Goal: Task Accomplishment & Management: Manage account settings

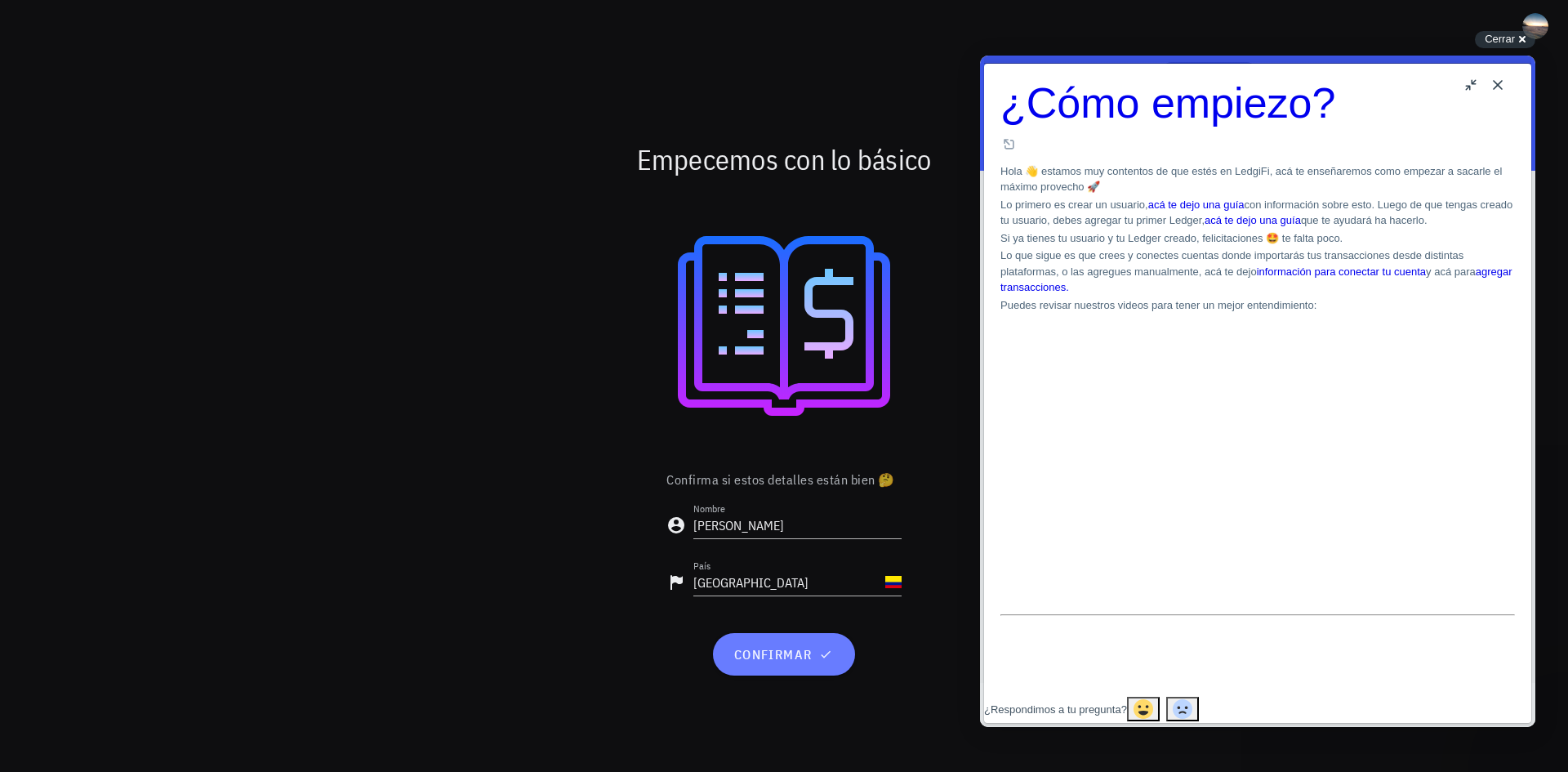
click at [795, 657] on span "confirmar" at bounding box center [784, 654] width 102 height 16
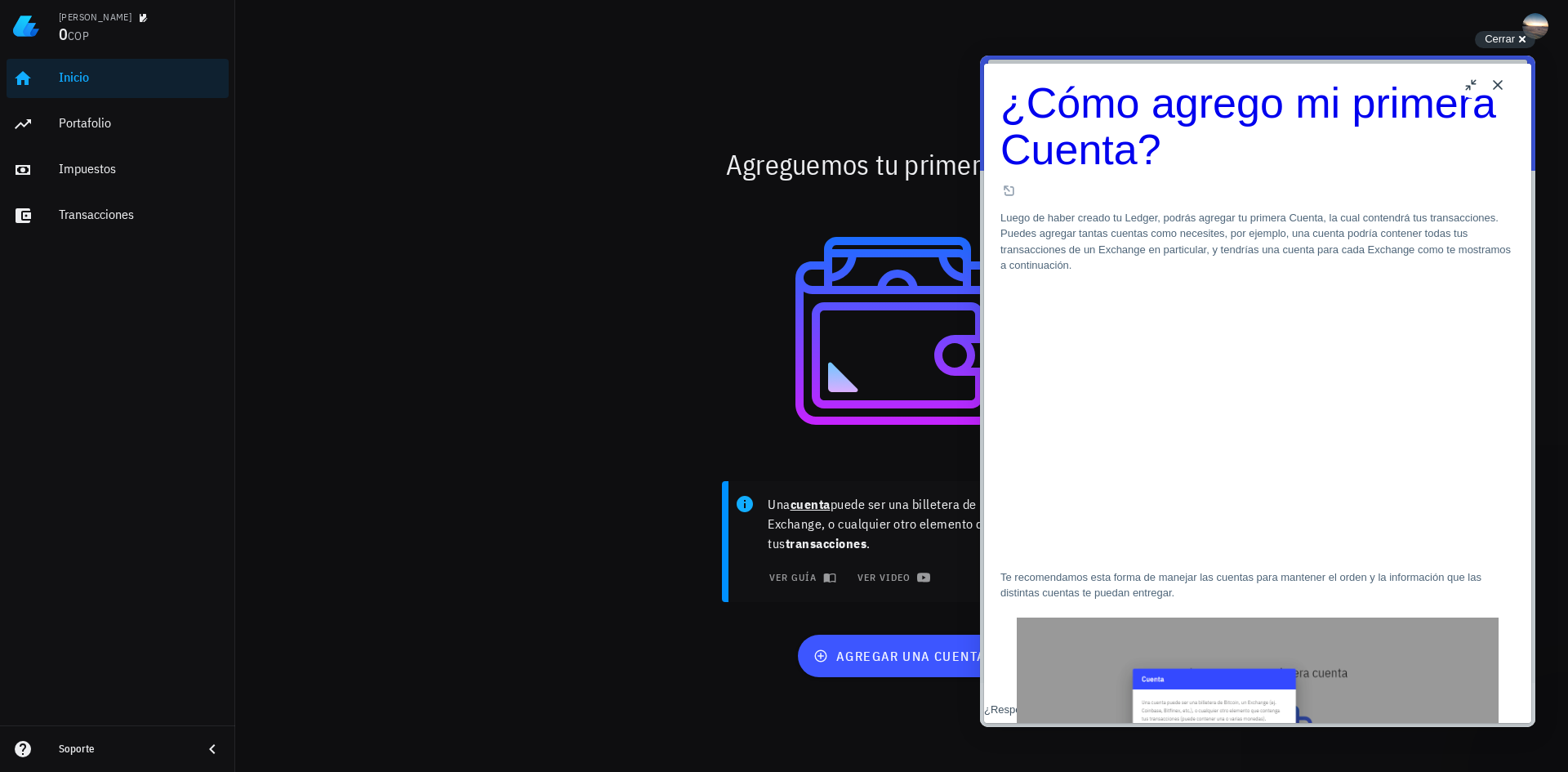
click at [1504, 82] on button "Close" at bounding box center [1498, 85] width 26 height 26
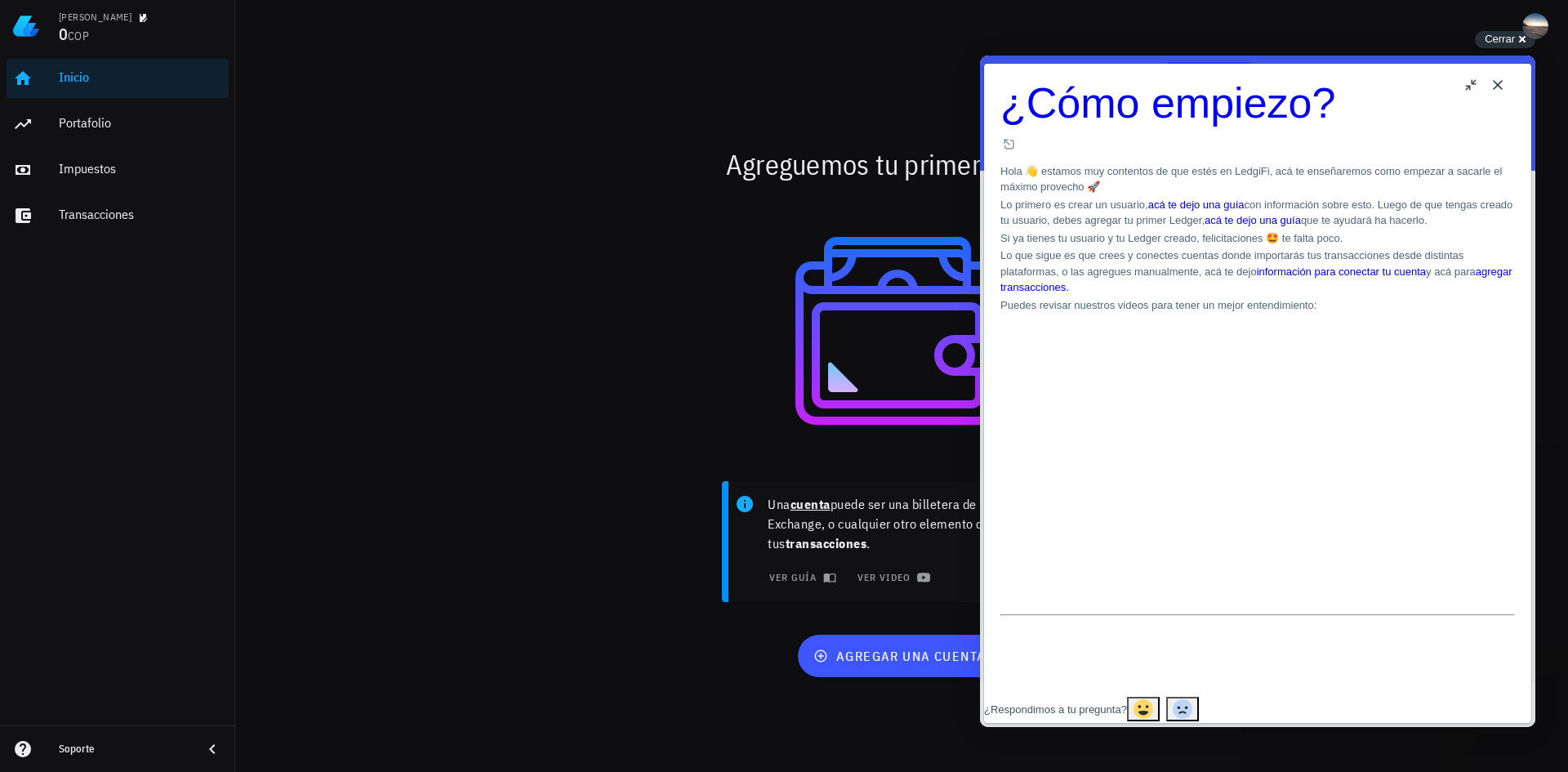
click at [1496, 85] on button "Close" at bounding box center [1498, 85] width 26 height 26
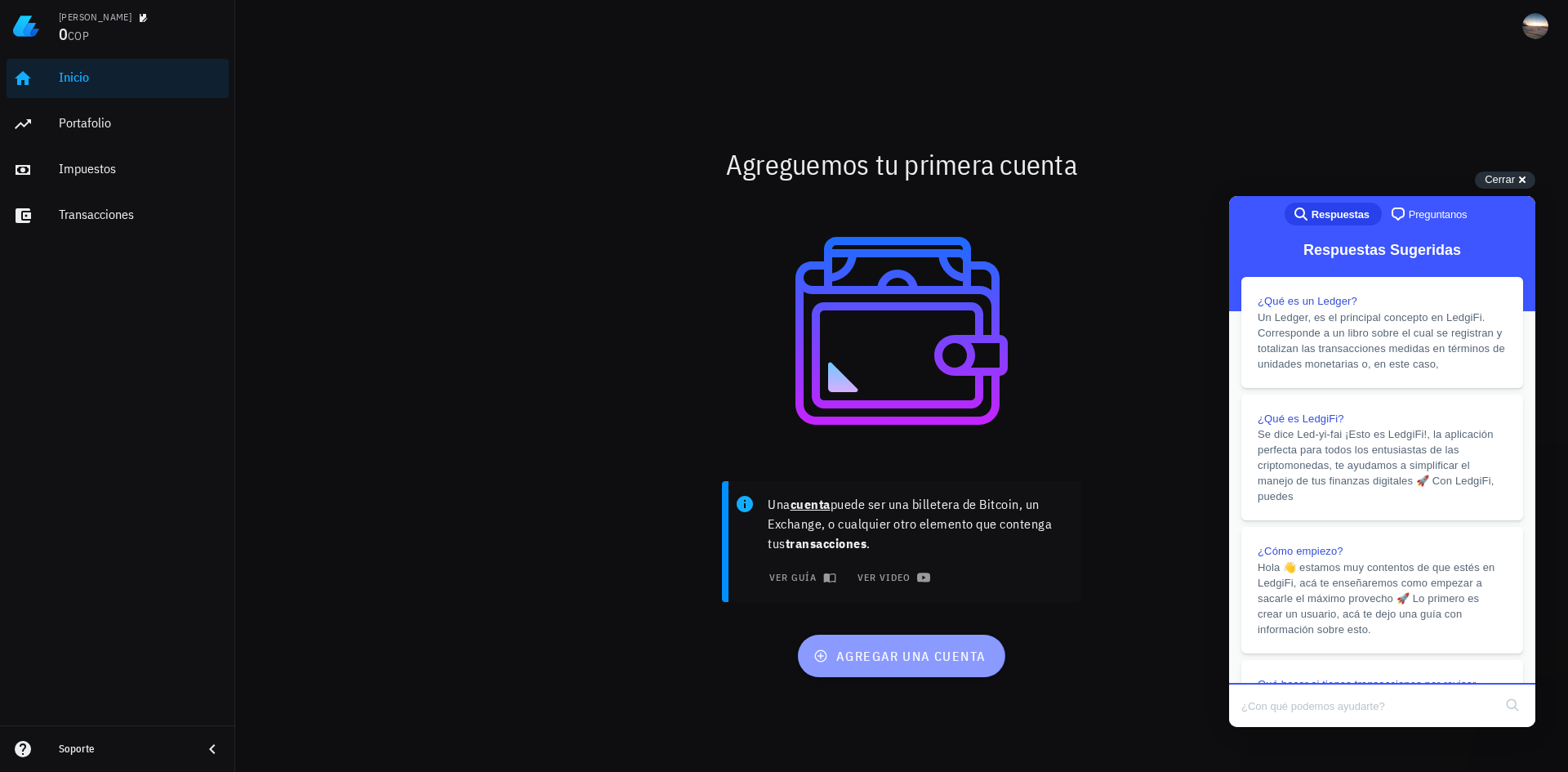
click at [905, 668] on button "agregar una cuenta" at bounding box center [901, 656] width 207 height 42
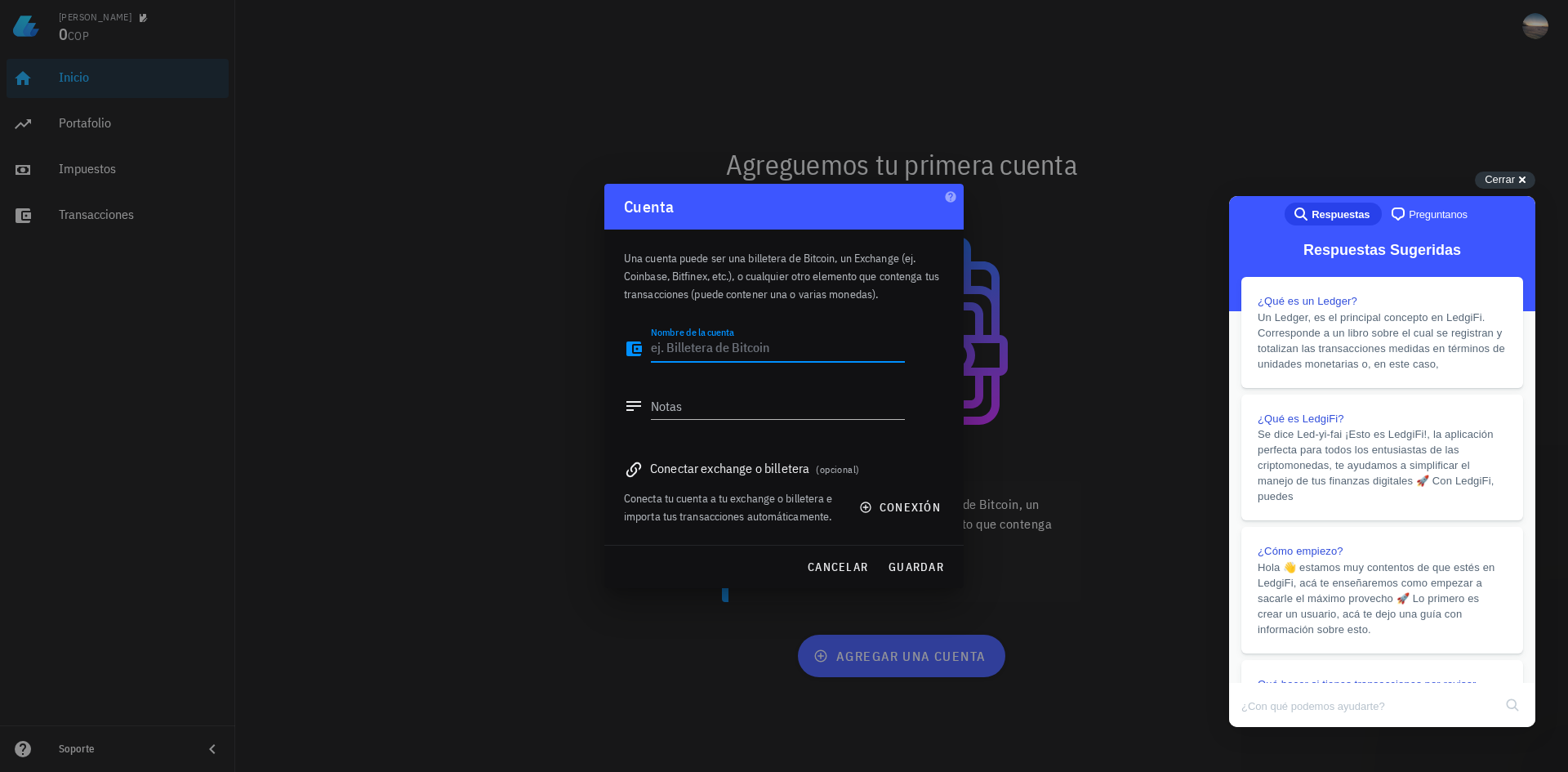
click at [698, 349] on textarea "Nombre de la cuenta" at bounding box center [778, 348] width 254 height 26
type textarea "Billetera de Binance"
click at [666, 406] on textarea "Notas" at bounding box center [778, 406] width 254 height 26
type textarea "Realizar el seguimiento tributario"
click at [804, 470] on div "Conectar exchange o billetera (opcional)" at bounding box center [784, 468] width 320 height 23
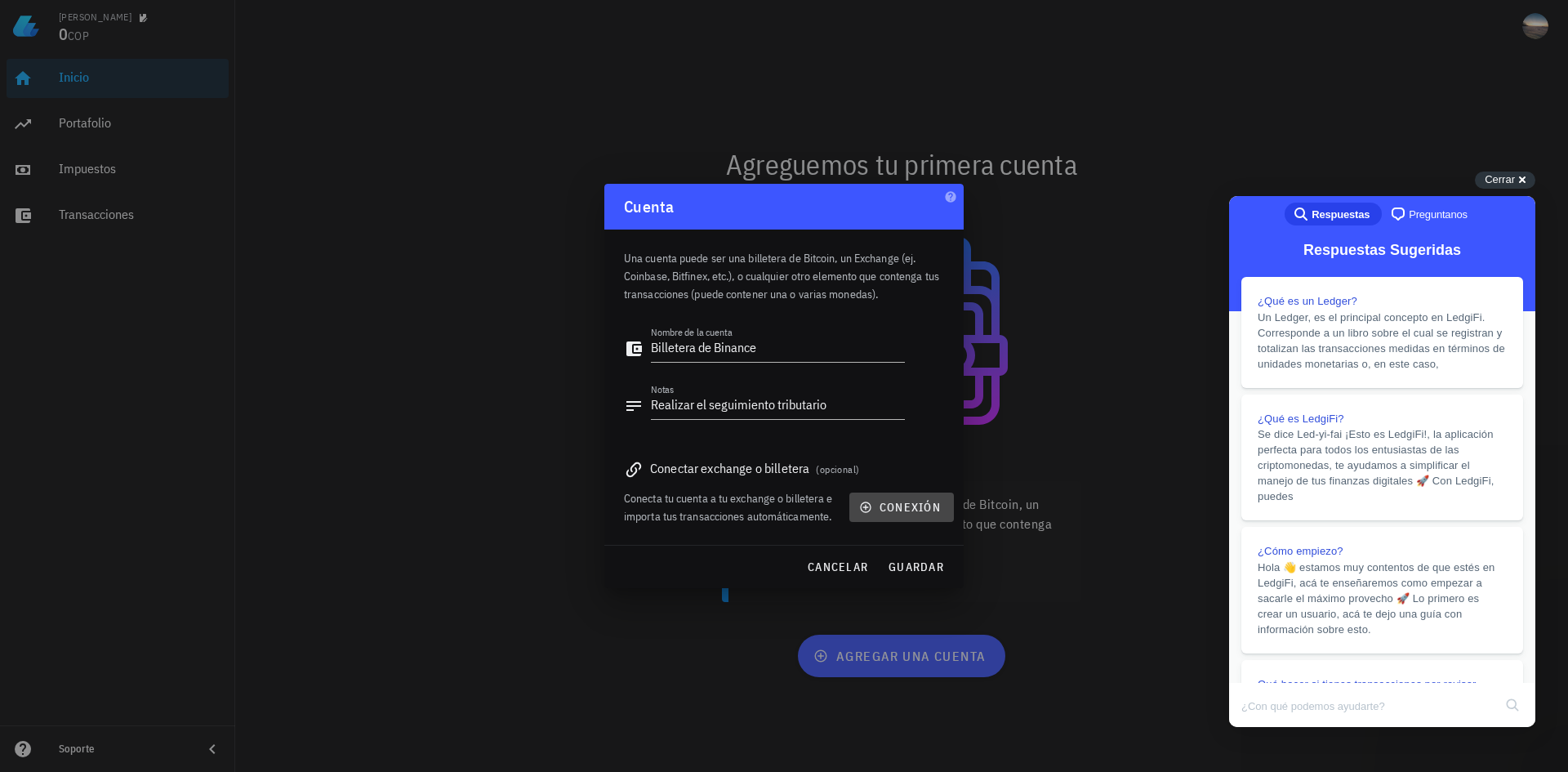
click at [904, 508] on span "conexión" at bounding box center [901, 507] width 78 height 15
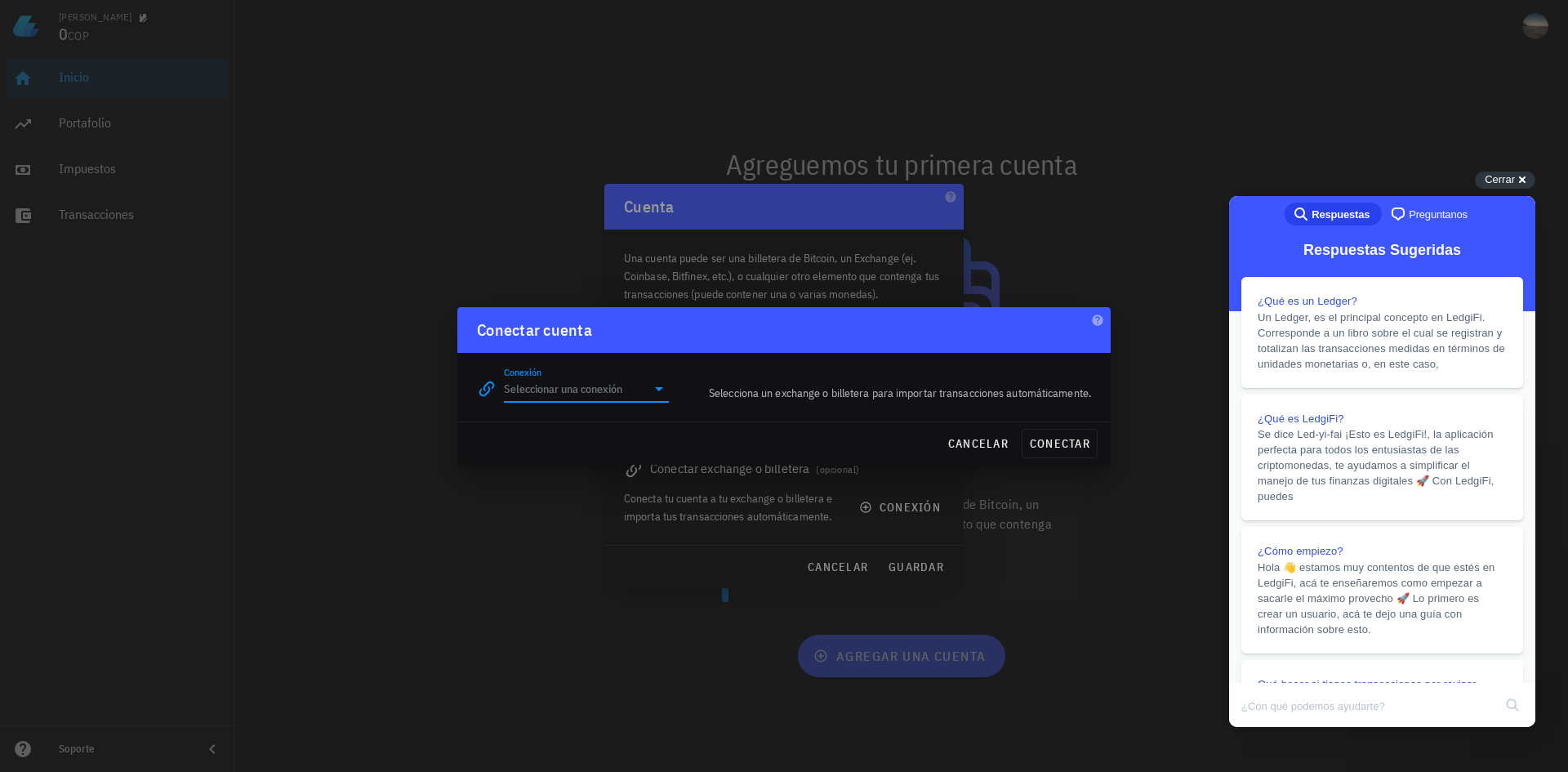
click at [550, 394] on input "Conexión" at bounding box center [574, 389] width 142 height 26
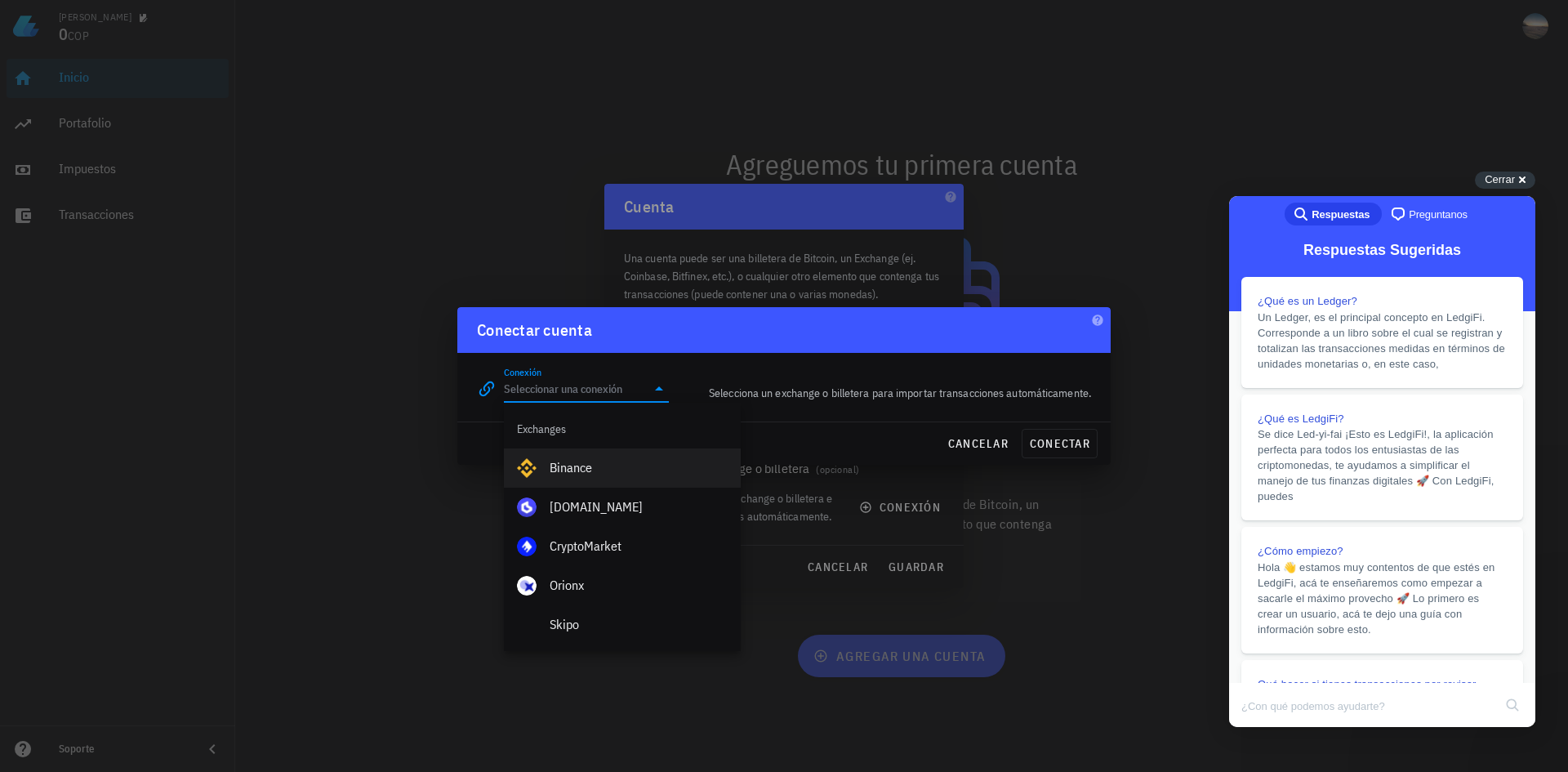
click at [592, 471] on div "Binance" at bounding box center [639, 467] width 179 height 16
type input "Binance"
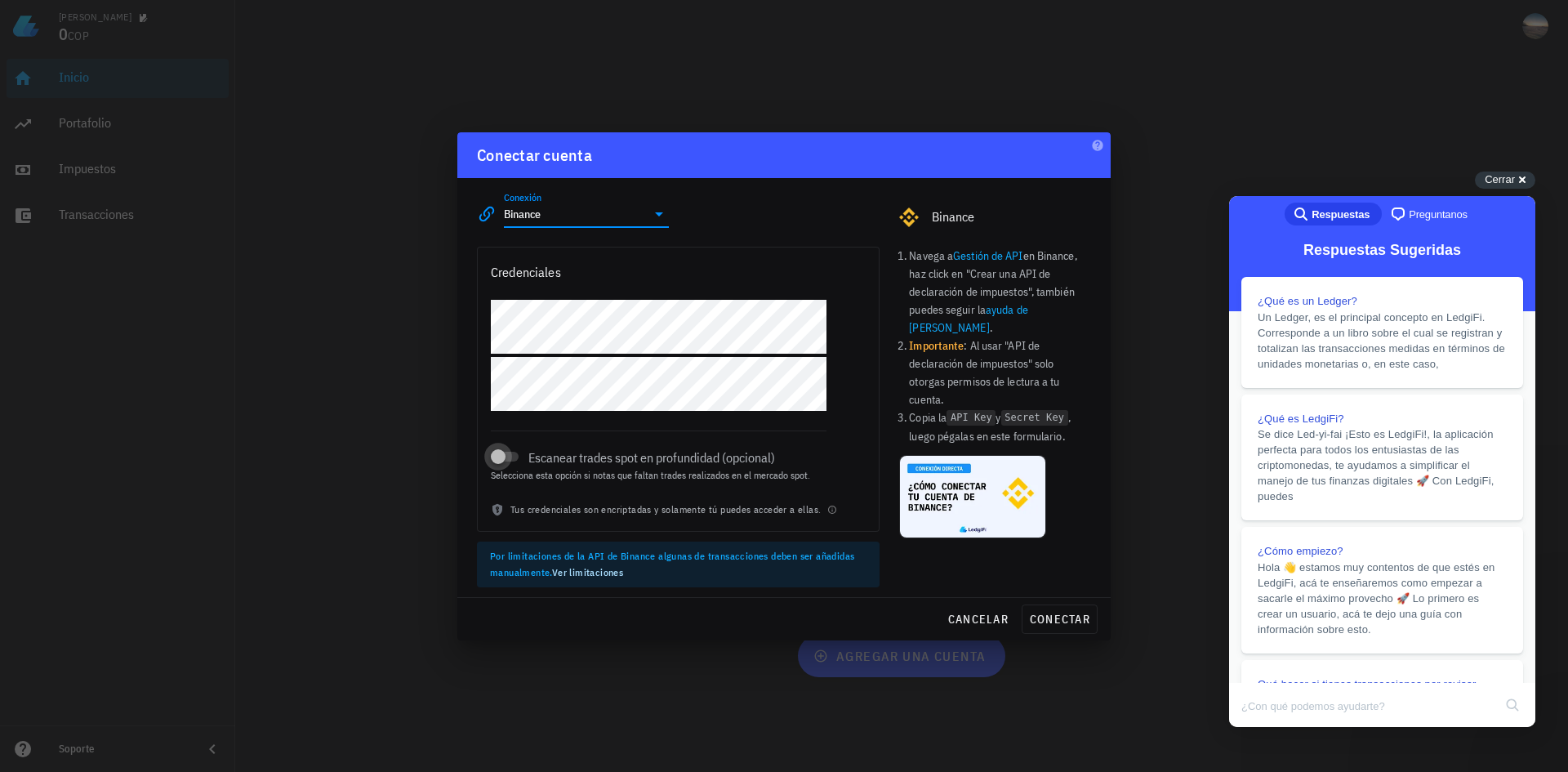
click at [503, 448] on div at bounding box center [498, 456] width 23 height 23
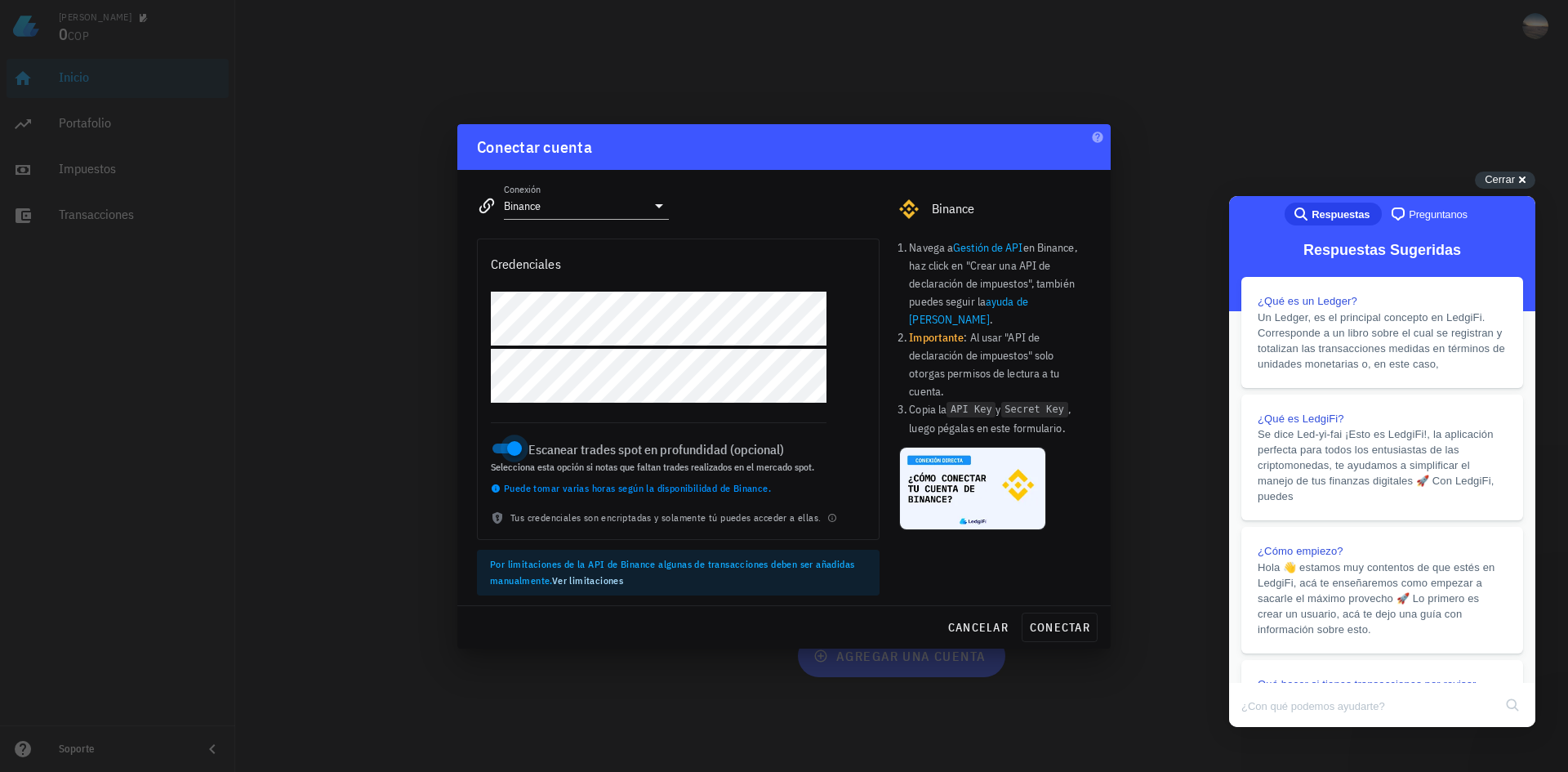
click at [511, 448] on div at bounding box center [515, 448] width 23 height 23
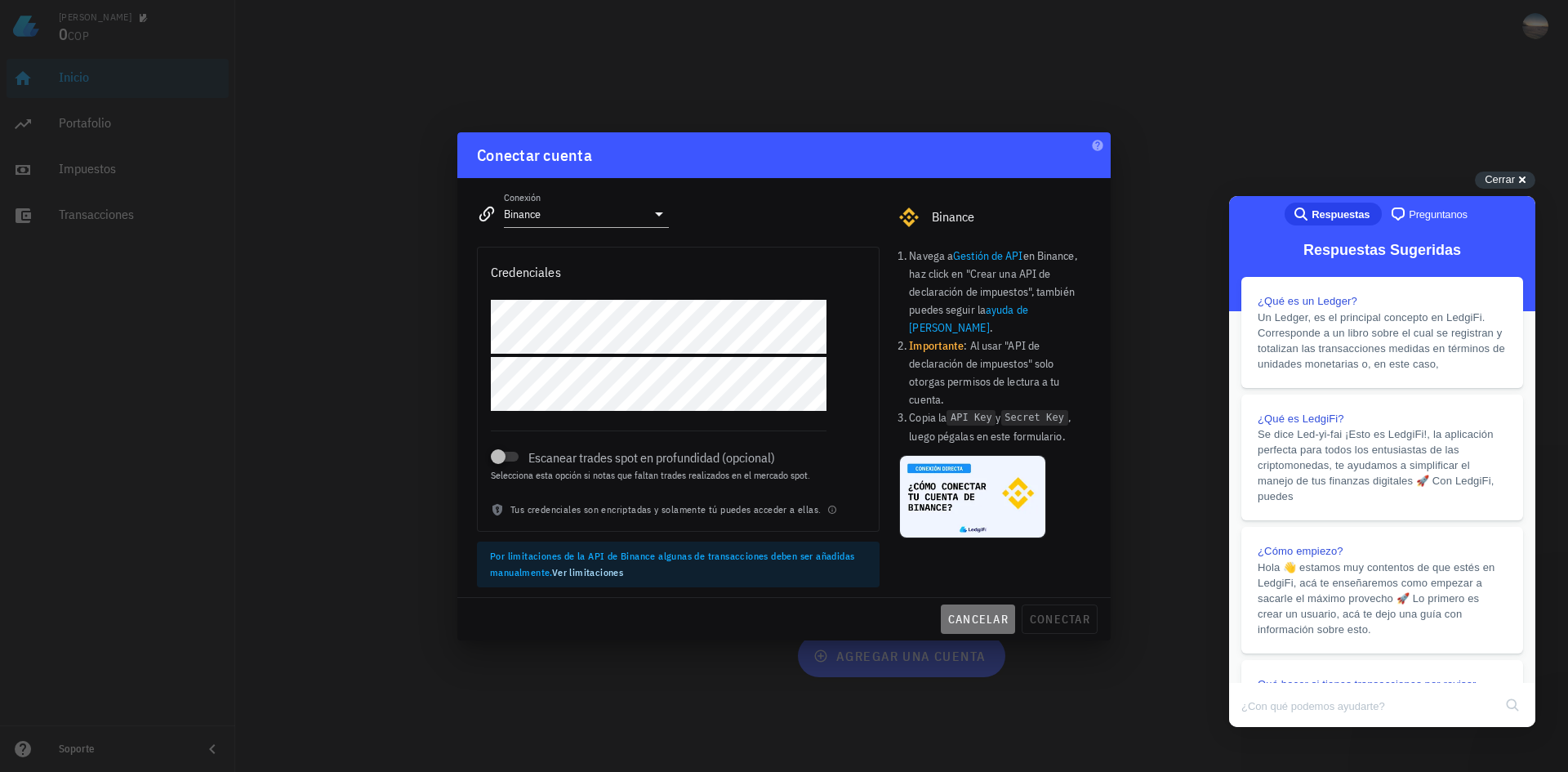
click at [983, 613] on span "cancelar" at bounding box center [978, 619] width 61 height 15
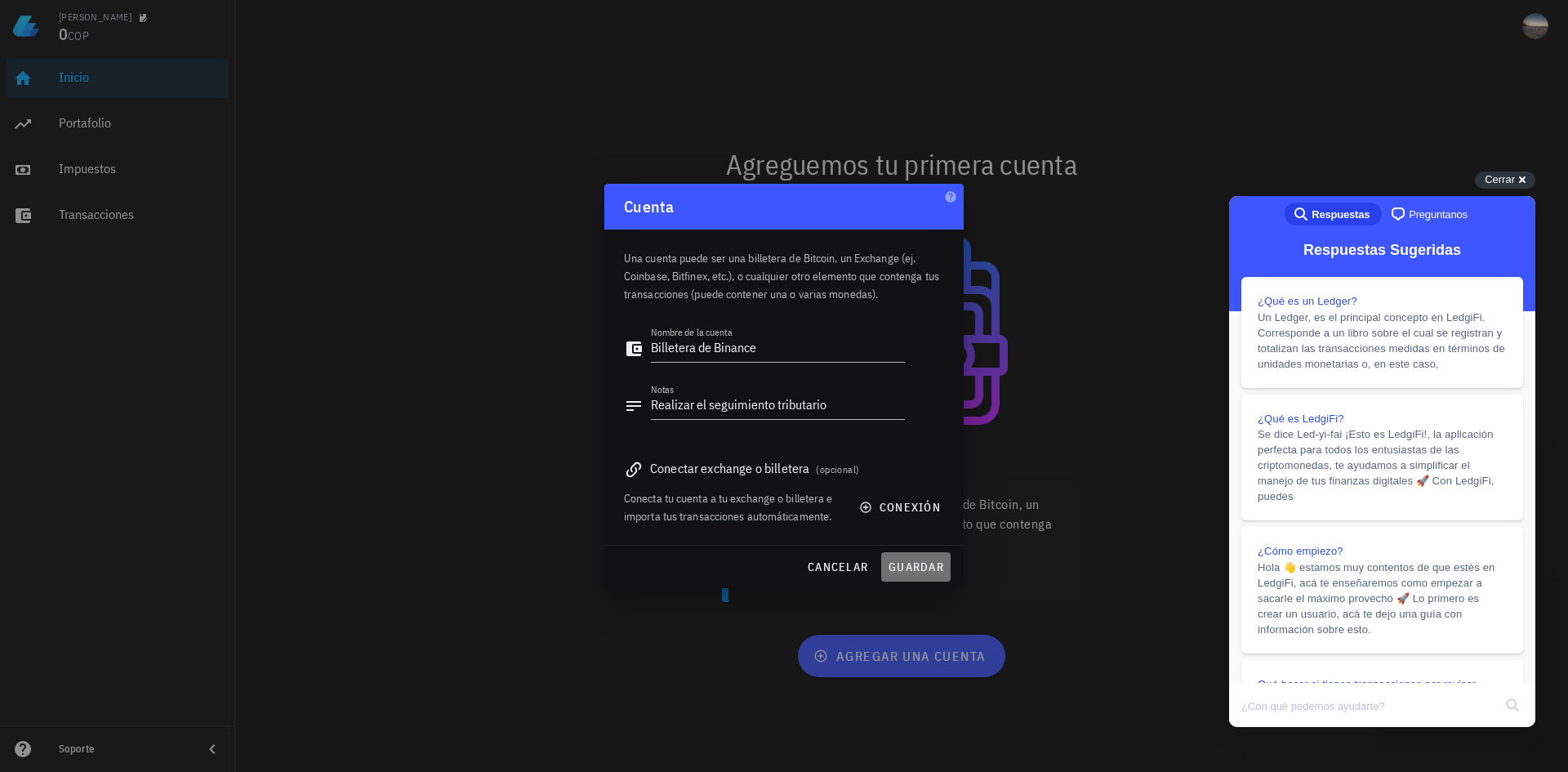
click at [911, 573] on span "guardar" at bounding box center [916, 567] width 56 height 15
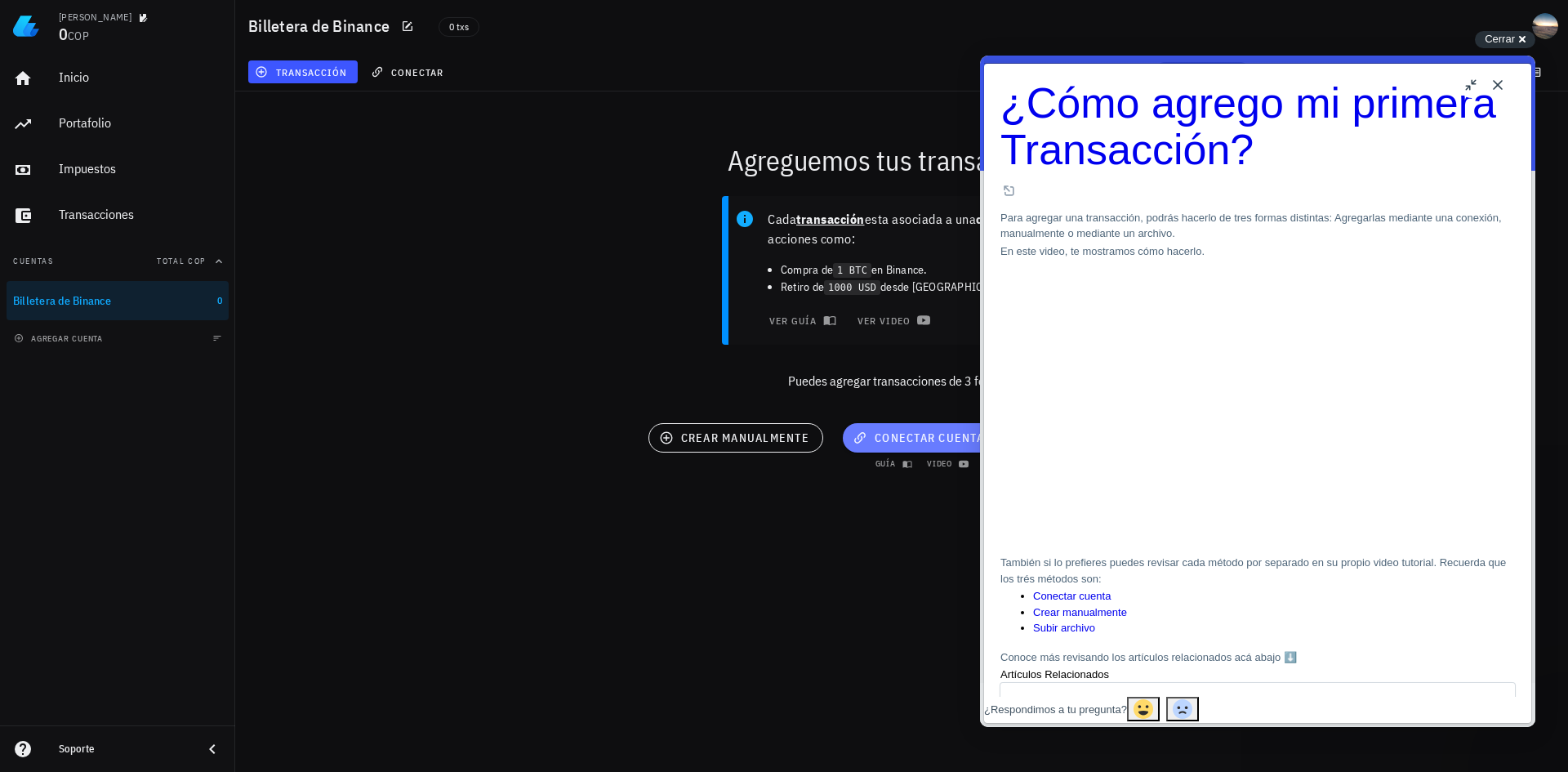
click at [912, 437] on span "conectar cuenta" at bounding box center [920, 438] width 129 height 15
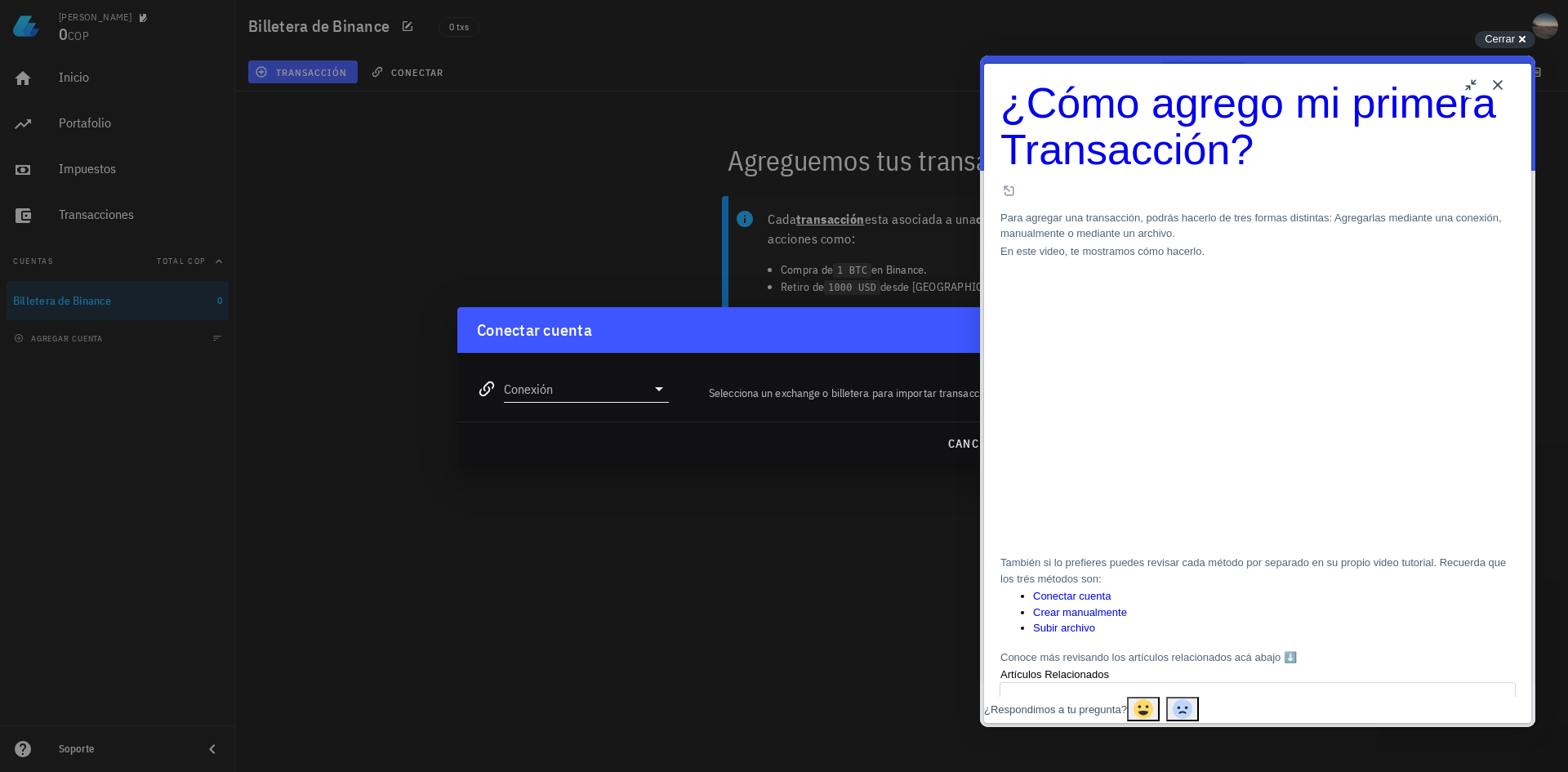
click at [595, 384] on input "Conexión" at bounding box center [574, 389] width 142 height 26
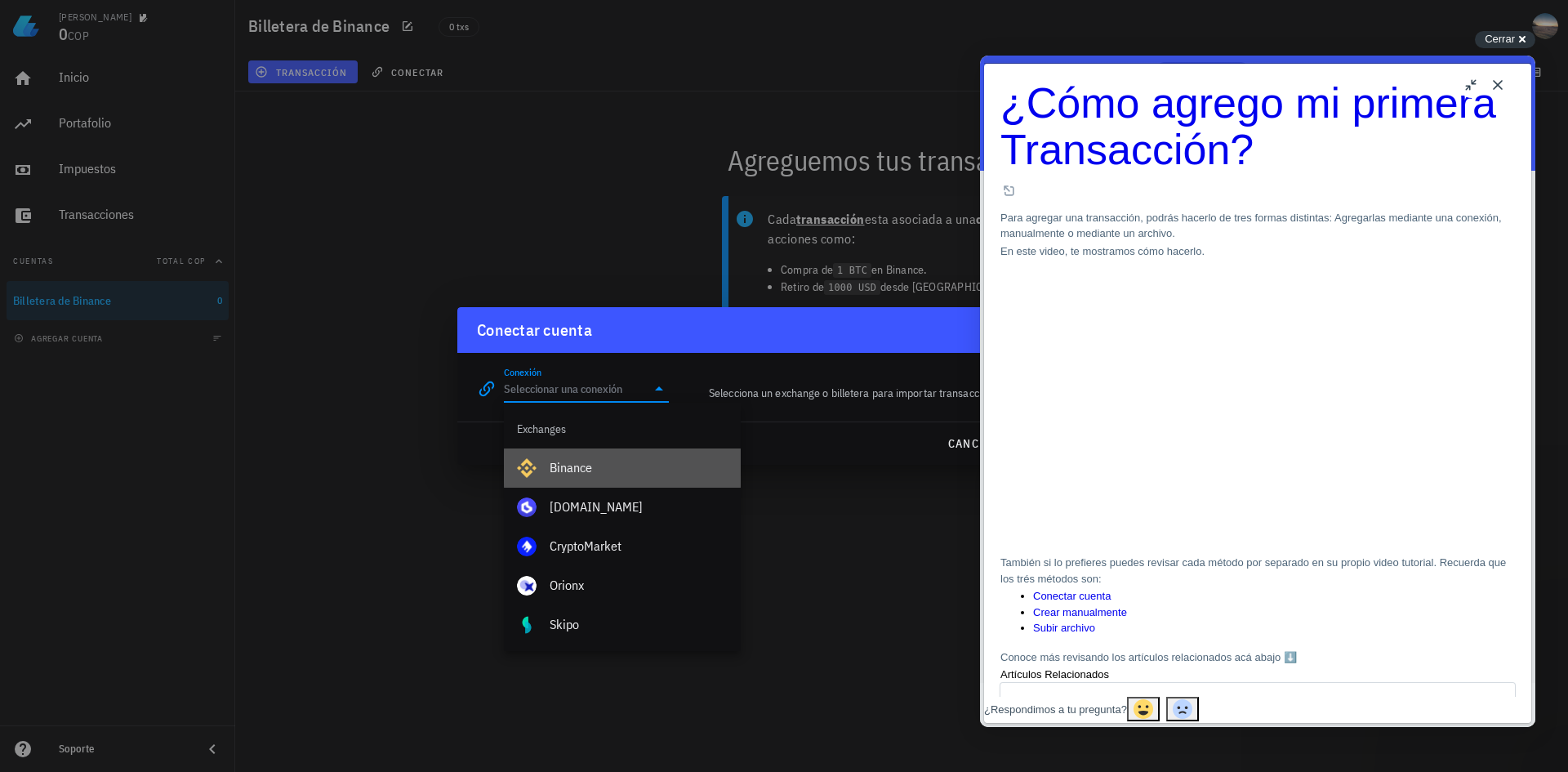
click at [597, 455] on div "Binance" at bounding box center [639, 467] width 179 height 35
type input "Binance"
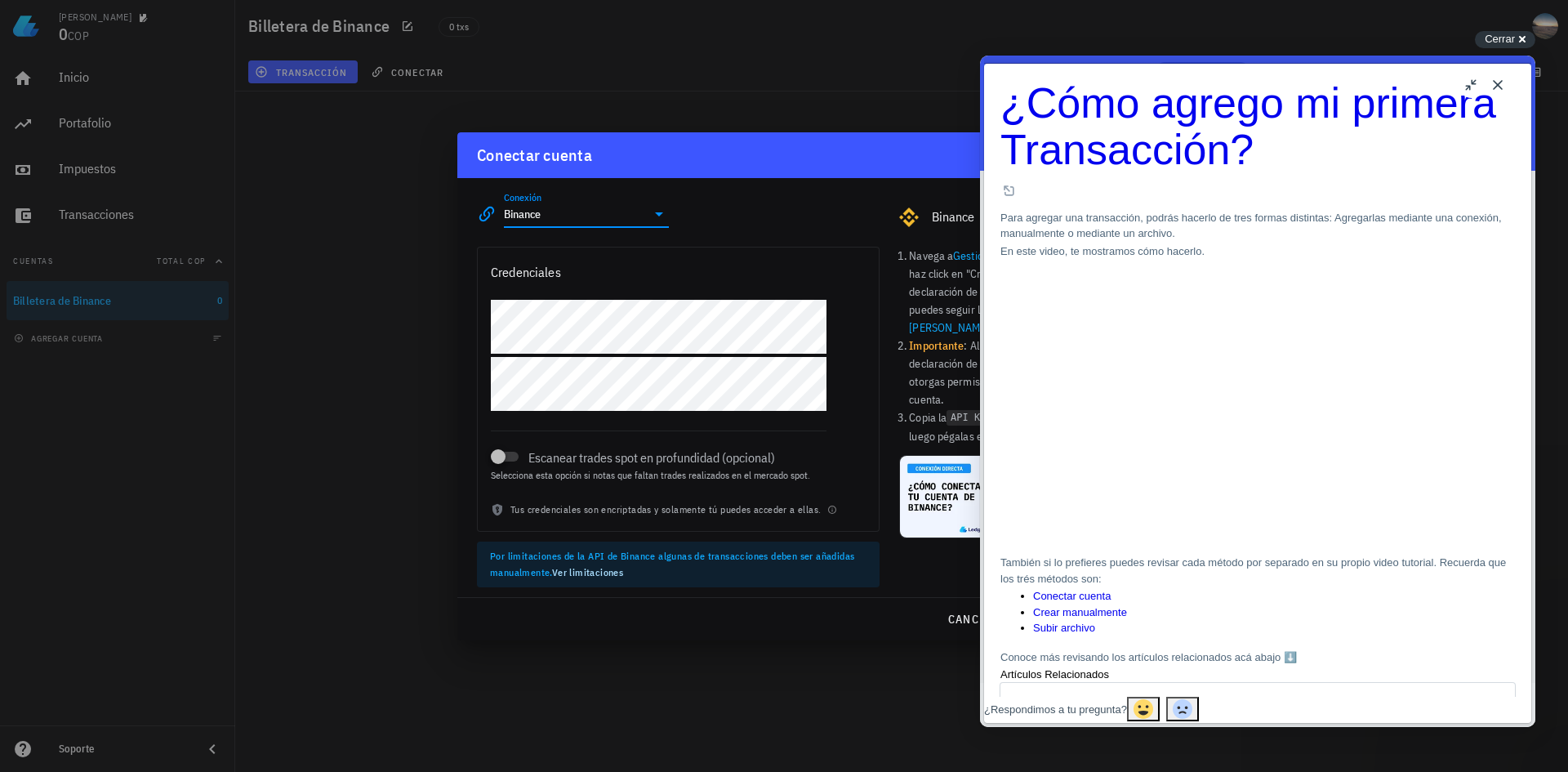
click at [1493, 75] on button "Close" at bounding box center [1498, 85] width 26 height 26
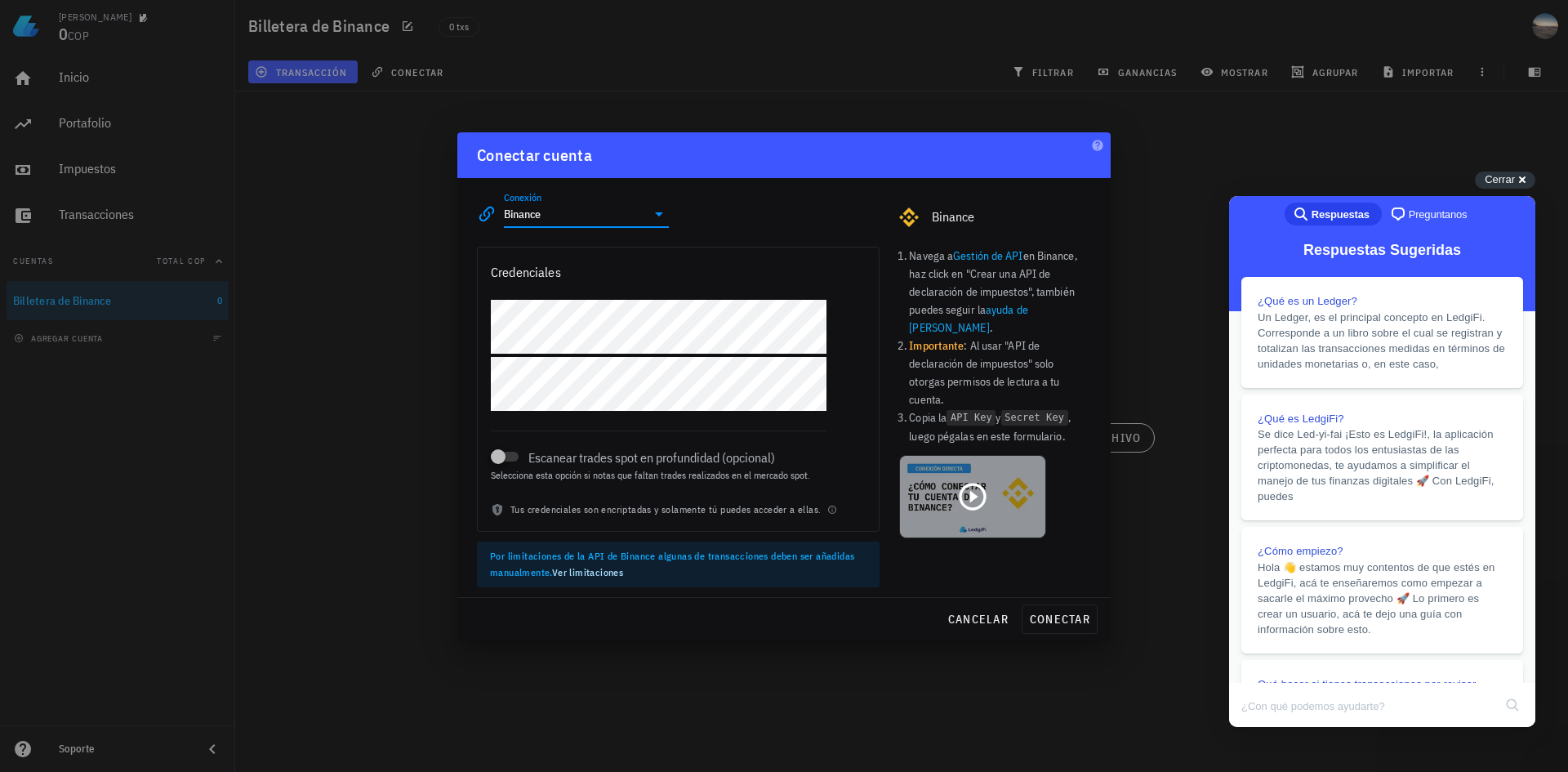
click at [972, 483] on icon at bounding box center [973, 496] width 27 height 27
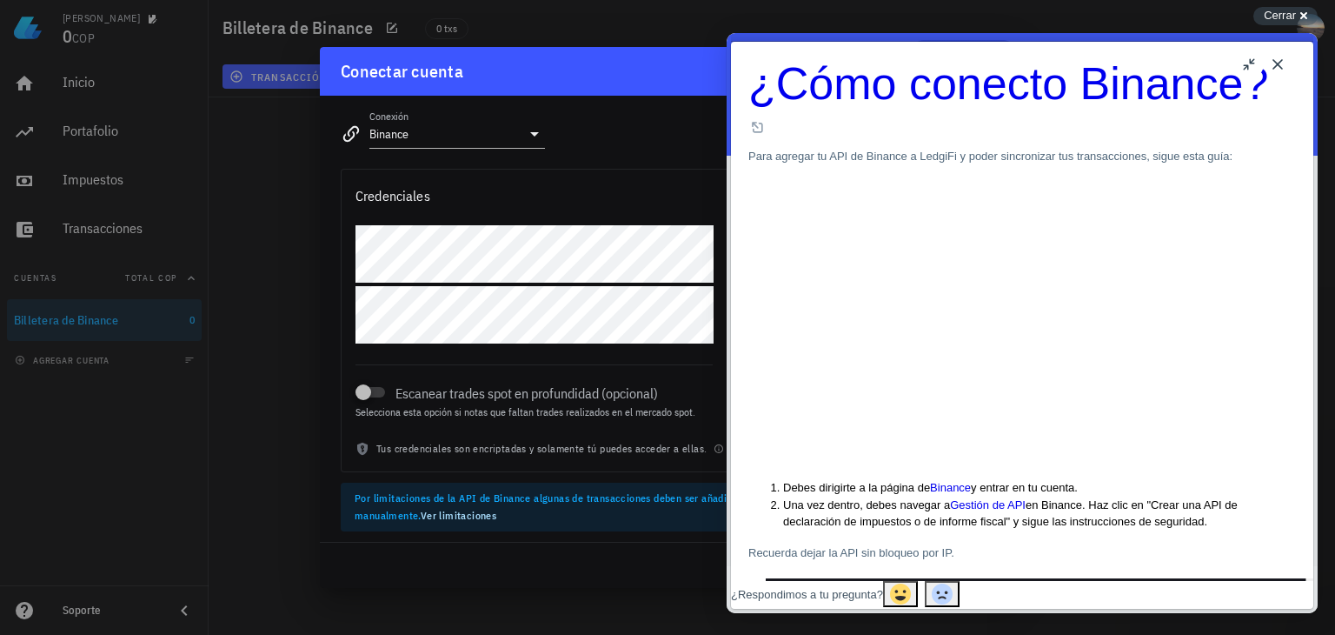
drag, startPoint x: 620, startPoint y: 574, endPoint x: 58, endPoint y: 425, distance: 581.0
click at [620, 574] on div "cancelar conectar" at bounding box center [668, 565] width 696 height 45
click at [1252, 70] on button "u" at bounding box center [1250, 64] width 28 height 28
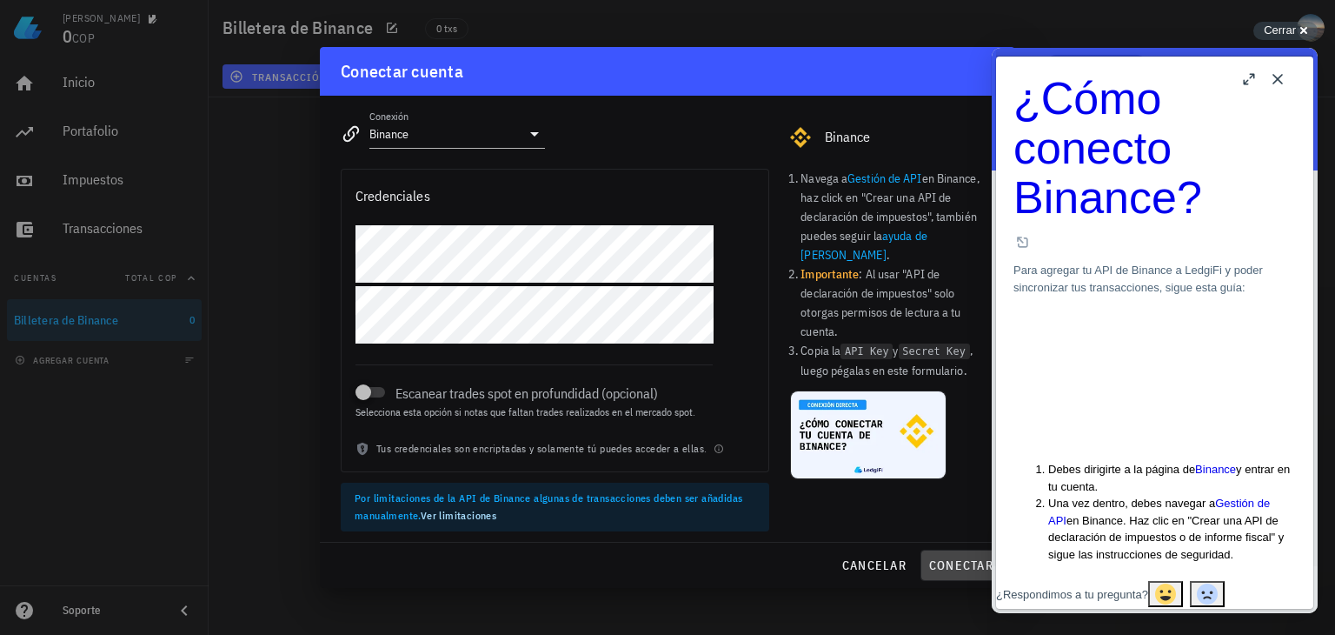
click at [944, 566] on span "conectar" at bounding box center [961, 565] width 65 height 16
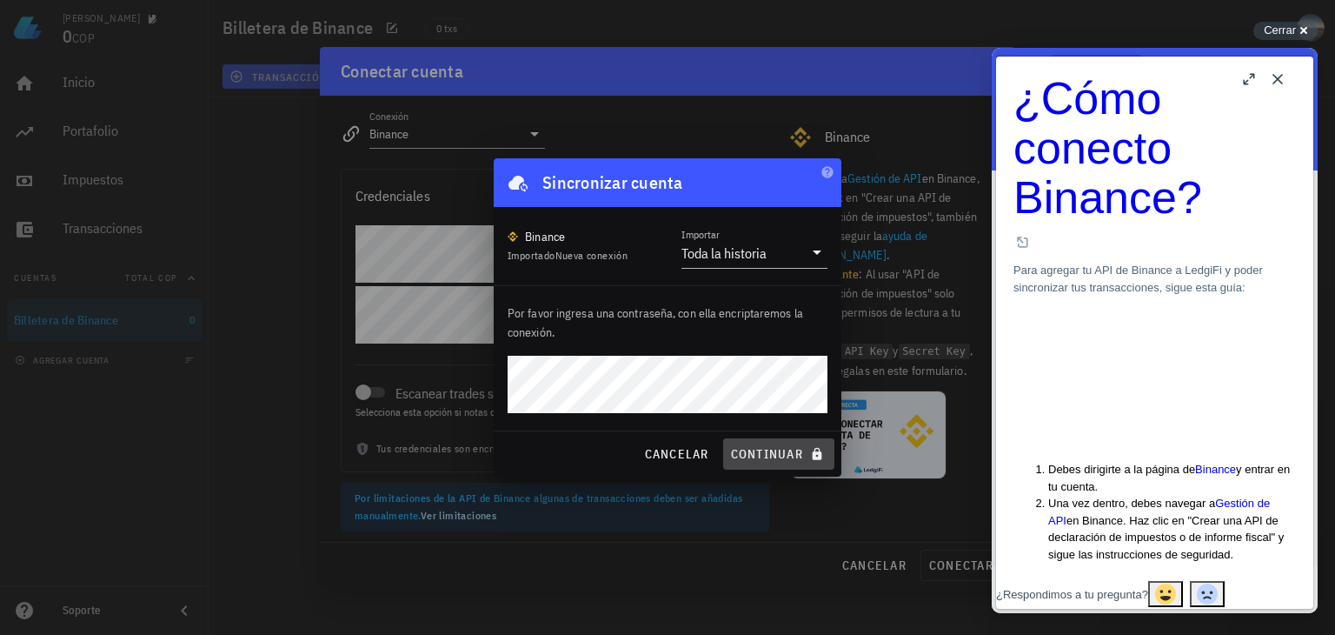
click at [751, 458] on span "continuar" at bounding box center [778, 454] width 97 height 16
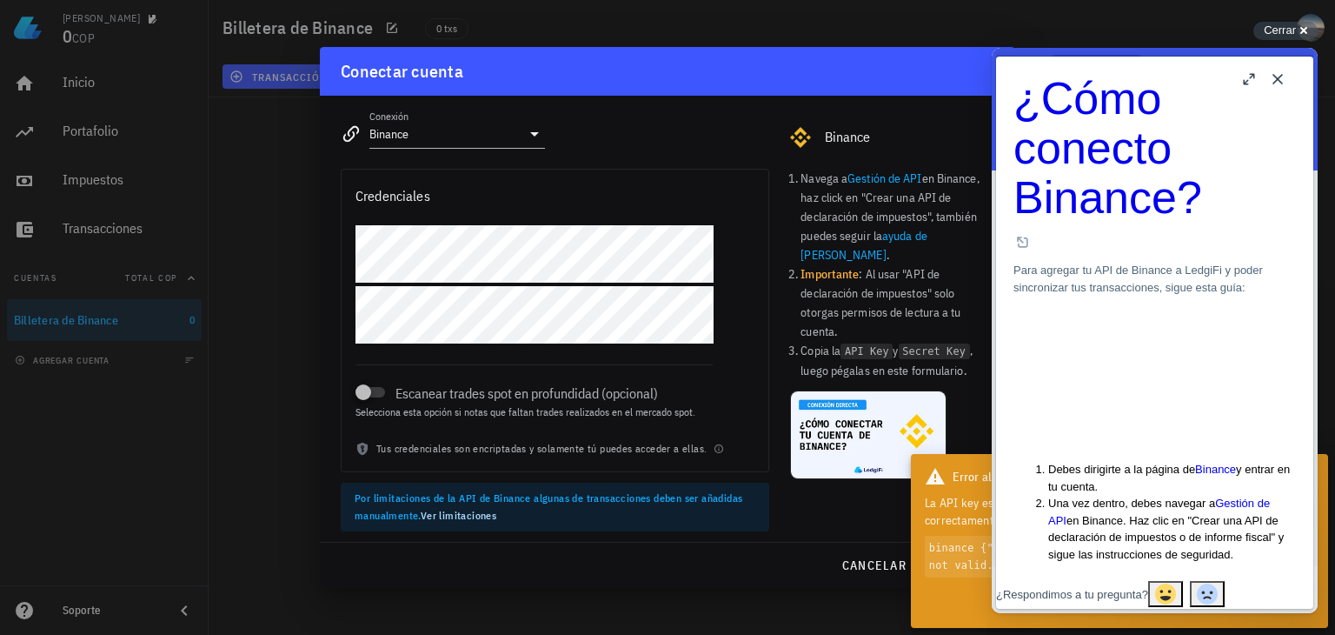
click at [1278, 78] on button "Close" at bounding box center [1278, 79] width 28 height 28
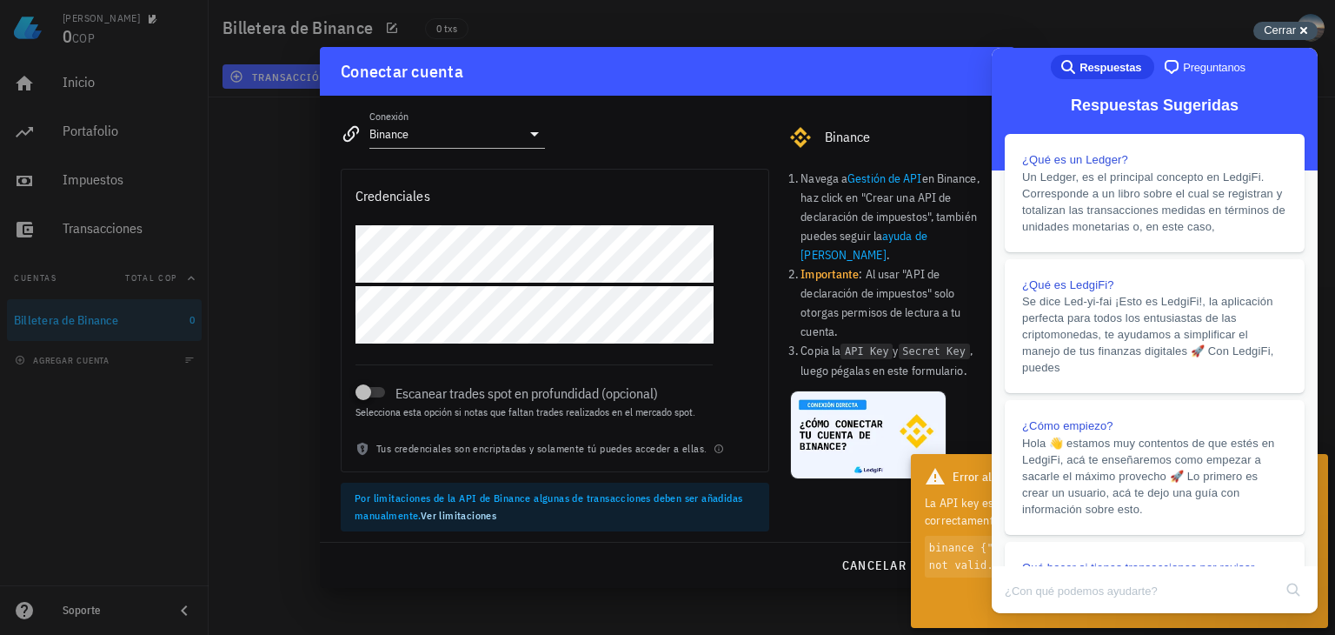
drag, startPoint x: 1280, startPoint y: 25, endPoint x: 274, endPoint y: 0, distance: 1006.2
click at [1280, 25] on span "Cerrar" at bounding box center [1280, 29] width 32 height 13
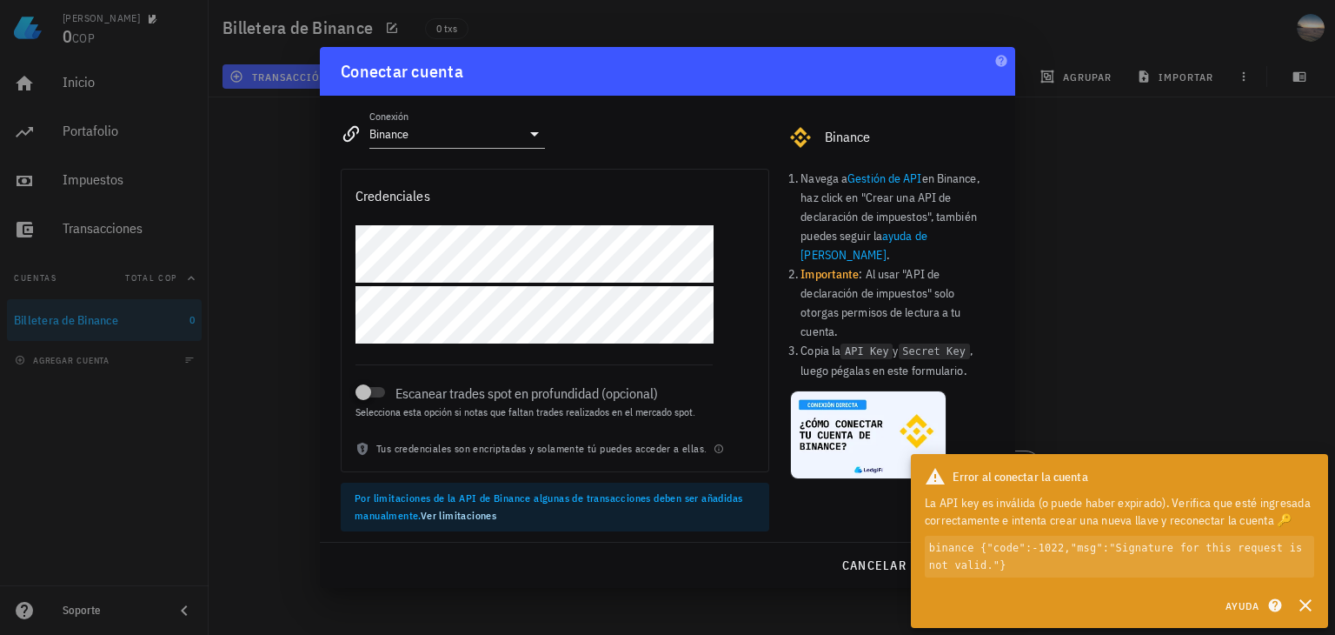
click at [1179, 199] on div at bounding box center [667, 317] width 1335 height 635
click at [873, 570] on span "cancelar" at bounding box center [874, 565] width 65 height 16
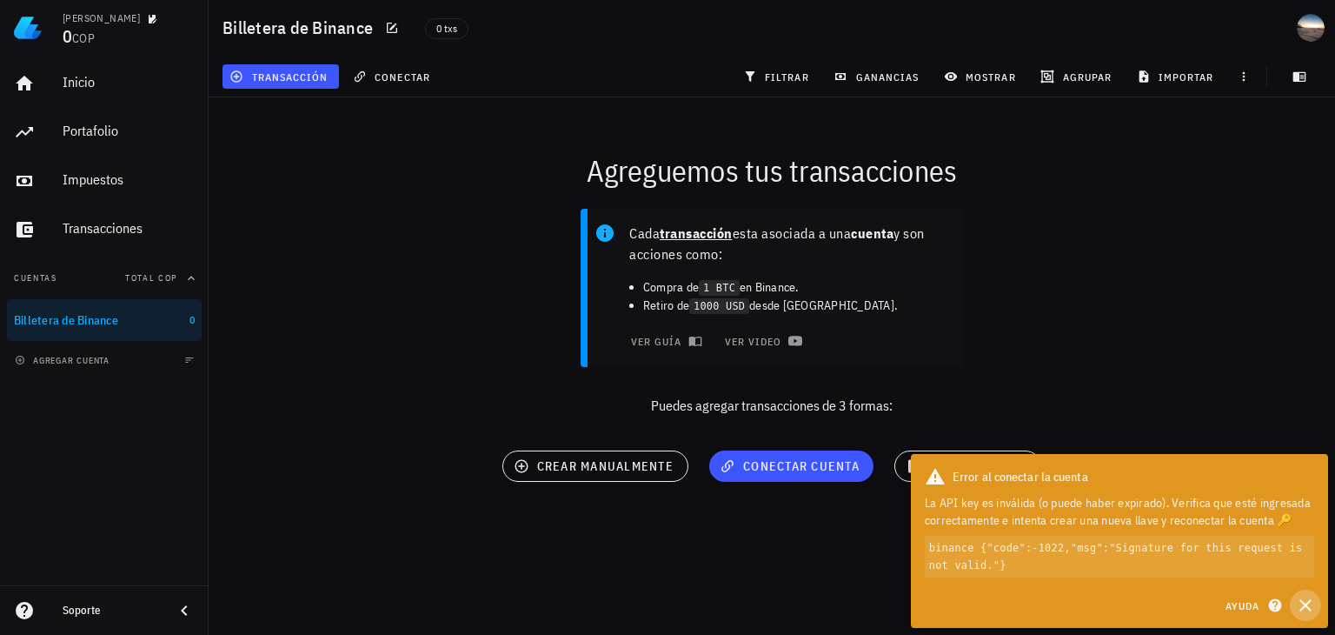
click at [1304, 603] on icon "button" at bounding box center [1306, 605] width 12 height 12
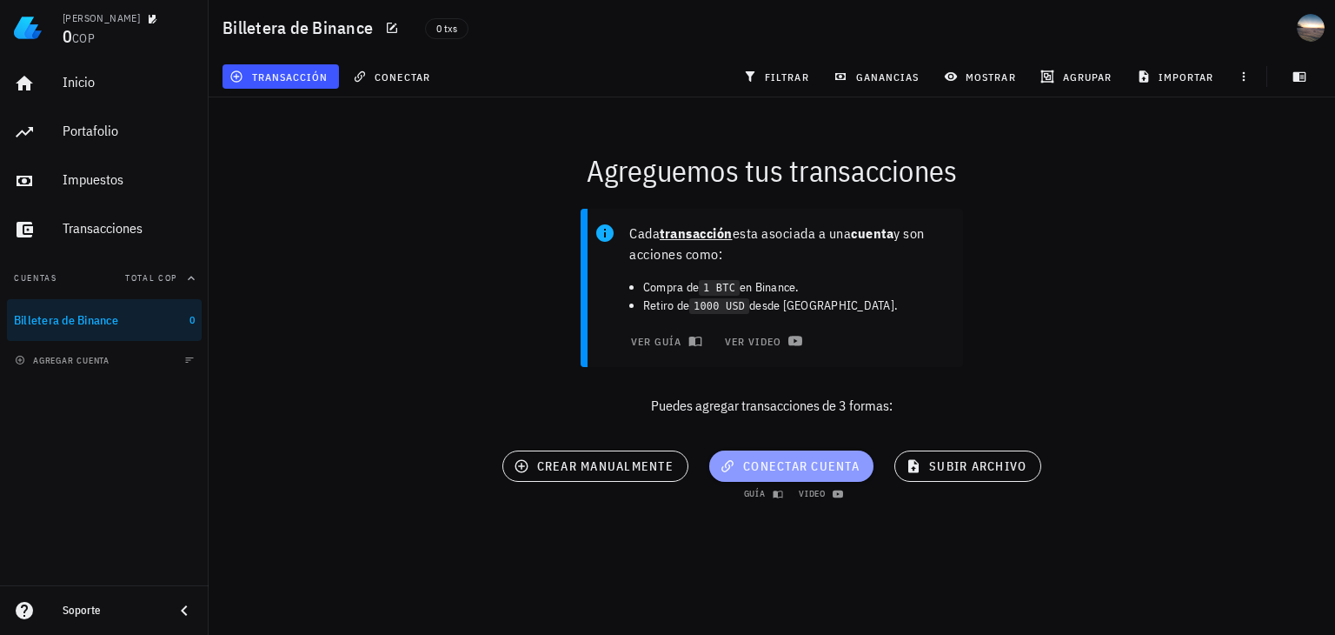
click at [826, 463] on span "conectar cuenta" at bounding box center [791, 466] width 137 height 16
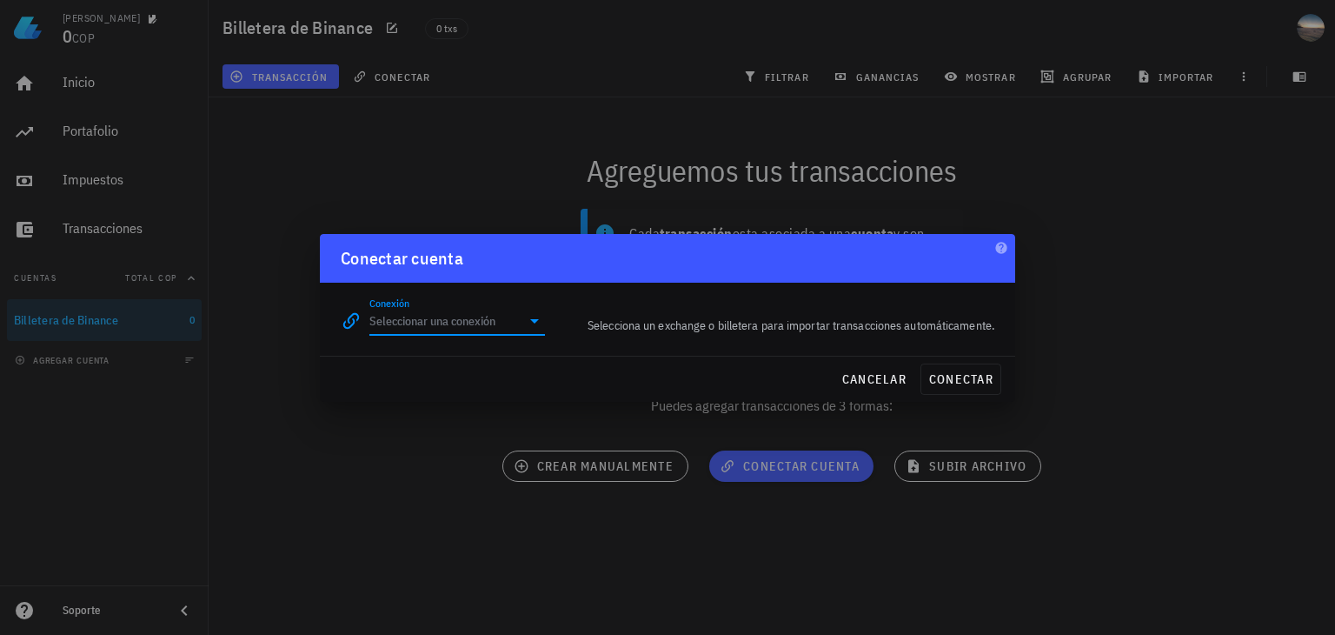
click at [511, 327] on input "Conexión" at bounding box center [445, 321] width 151 height 28
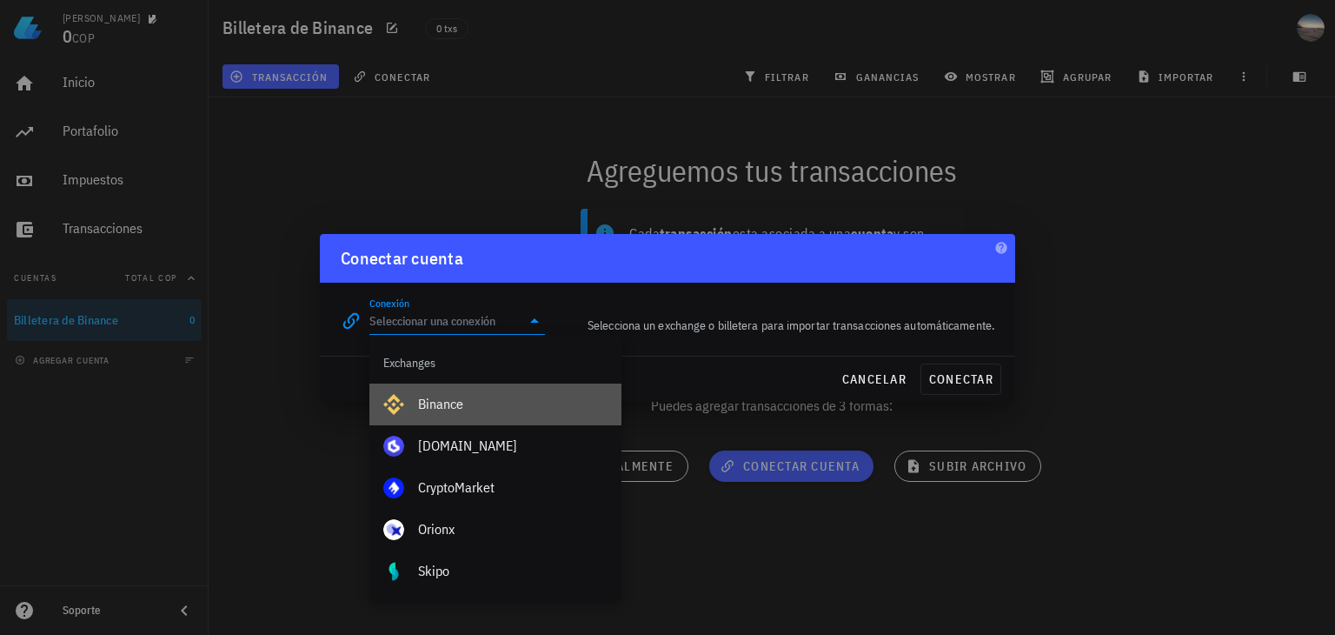
click at [494, 390] on div "Binance" at bounding box center [513, 403] width 190 height 37
type input "Binance"
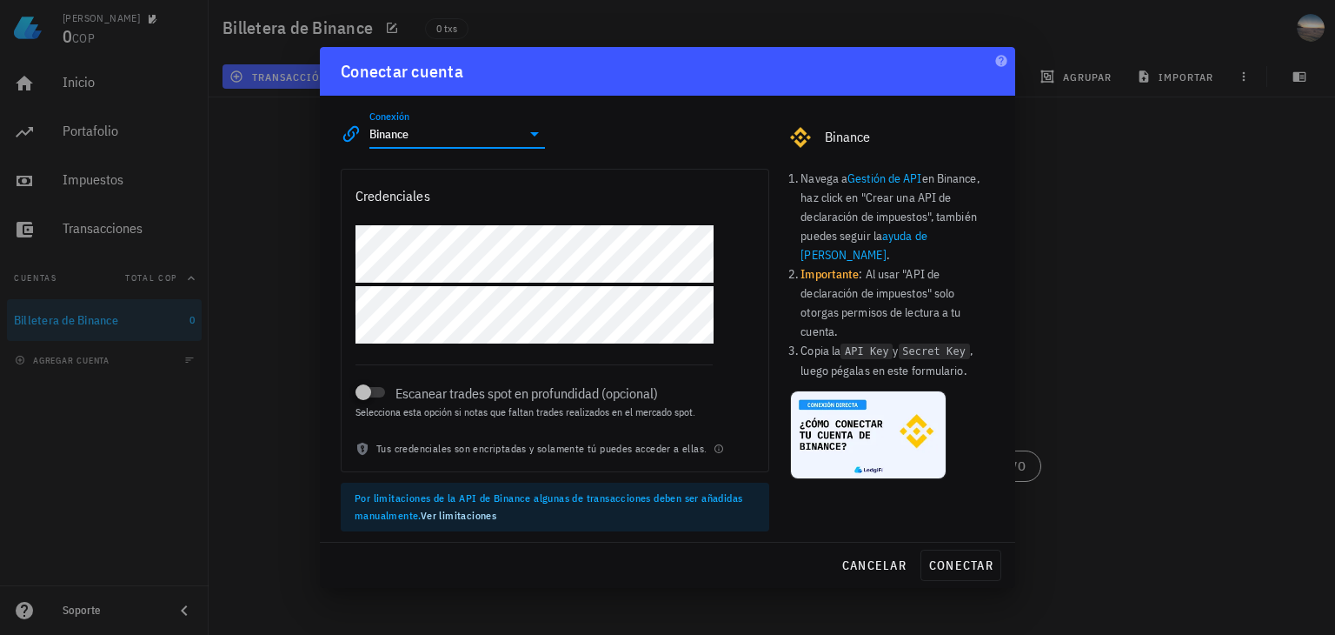
click at [1126, 276] on div at bounding box center [667, 317] width 1335 height 635
click at [1188, 198] on div at bounding box center [667, 317] width 1335 height 635
click at [879, 565] on span "cancelar" at bounding box center [874, 565] width 65 height 16
